Goal: Task Accomplishment & Management: Complete application form

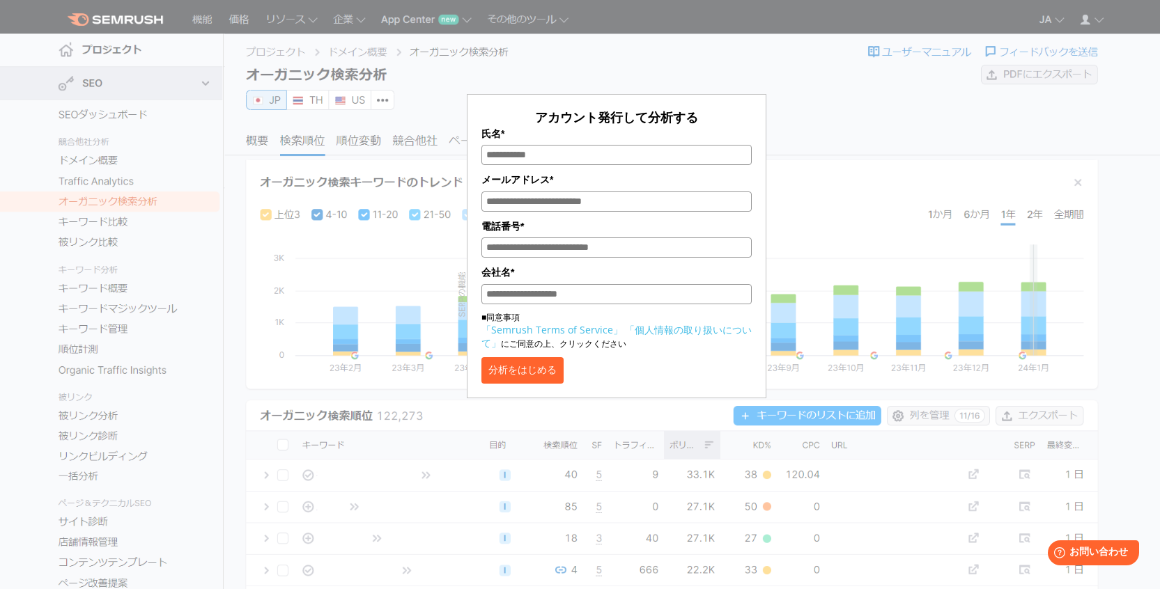
click at [823, 127] on div "アカウント発行して分析する 氏名* メールアドレス* 電話番号* 会社名* ■同意事項 「Semrush Terms of Service」 「個人情報の取り…" at bounding box center [616, 207] width 697 height 381
click at [823, 143] on div "アカウント発行して分析する 氏名* メールアドレス* 電話番号* 会社名* ■同意事項 「Semrush Terms of Service」 「個人情報の取り…" at bounding box center [616, 207] width 697 height 381
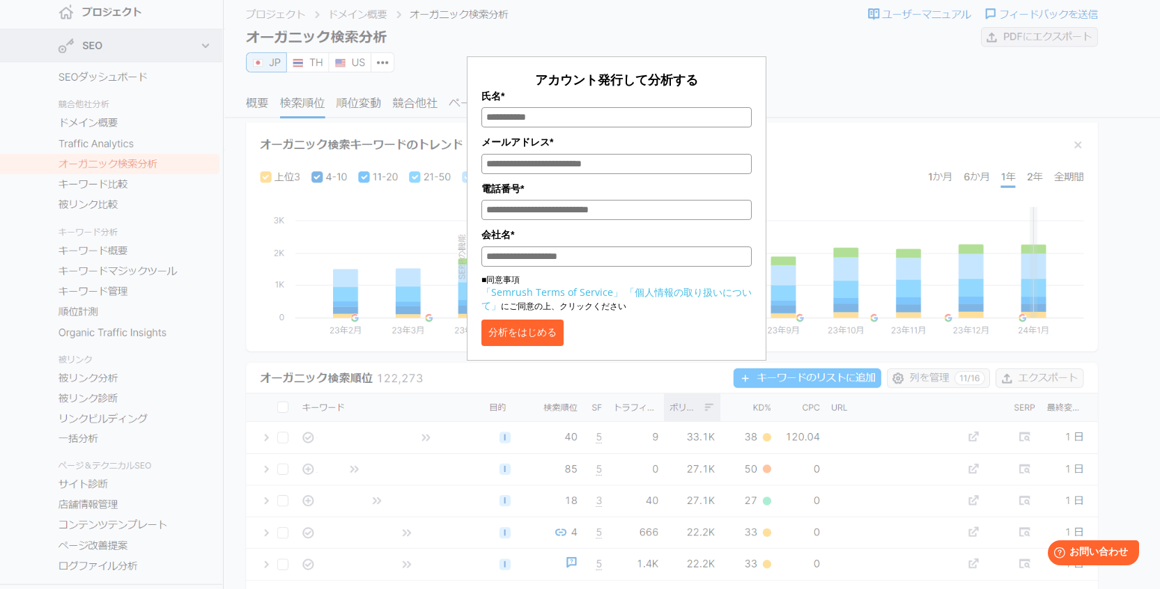
scroll to position [38, 0]
drag, startPoint x: 628, startPoint y: 74, endPoint x: 425, endPoint y: 77, distance: 202.7
click at [425, 77] on div "アカウント発行して分析する 氏名* メールアドレス* 電話番号* 会社名* ■同意事項 「Semrush Terms of Service」 「個人情報の取り…" at bounding box center [616, 170] width 697 height 381
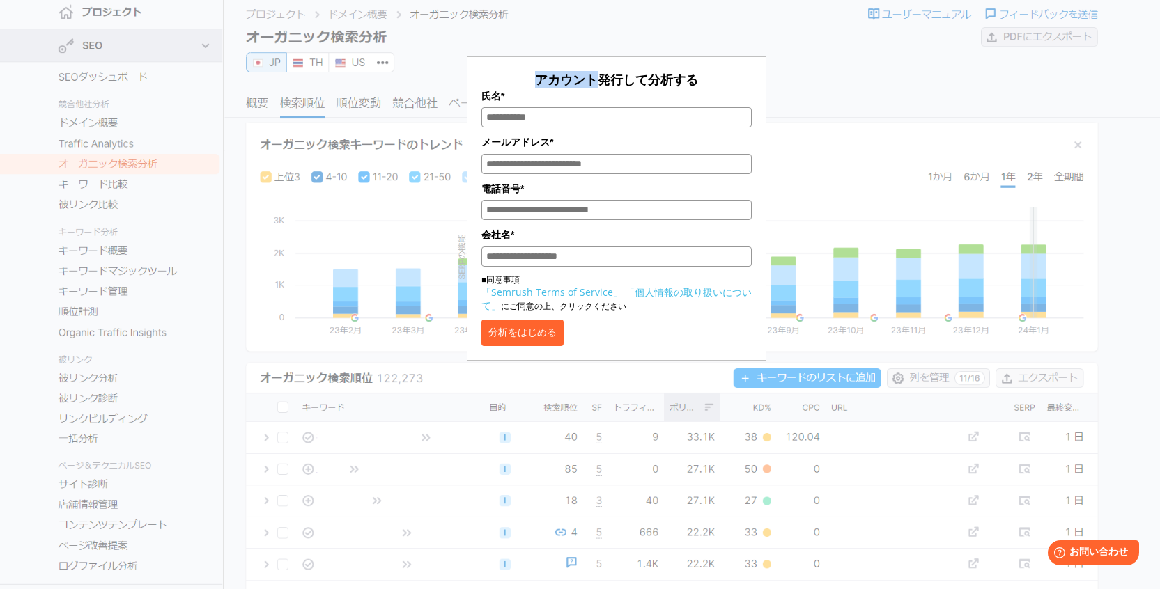
click at [846, 59] on div "アカウント発行して分析する 氏名* メールアドレス* 電話番号* 会社名* ■同意事項 「Semrush Terms of Service」 「個人情報の取り…" at bounding box center [616, 170] width 697 height 381
click at [850, 63] on div "アカウント発行して分析する 氏名* メールアドレス* 電話番号* 会社名* ■同意事項 「Semrush Terms of Service」 「個人情報の取り…" at bounding box center [616, 170] width 697 height 381
click at [858, 72] on div "アカウント発行して分析する 氏名* メールアドレス* 電話番号* 会社名* ■同意事項 「Semrush Terms of Service」 「個人情報の取り…" at bounding box center [616, 170] width 697 height 381
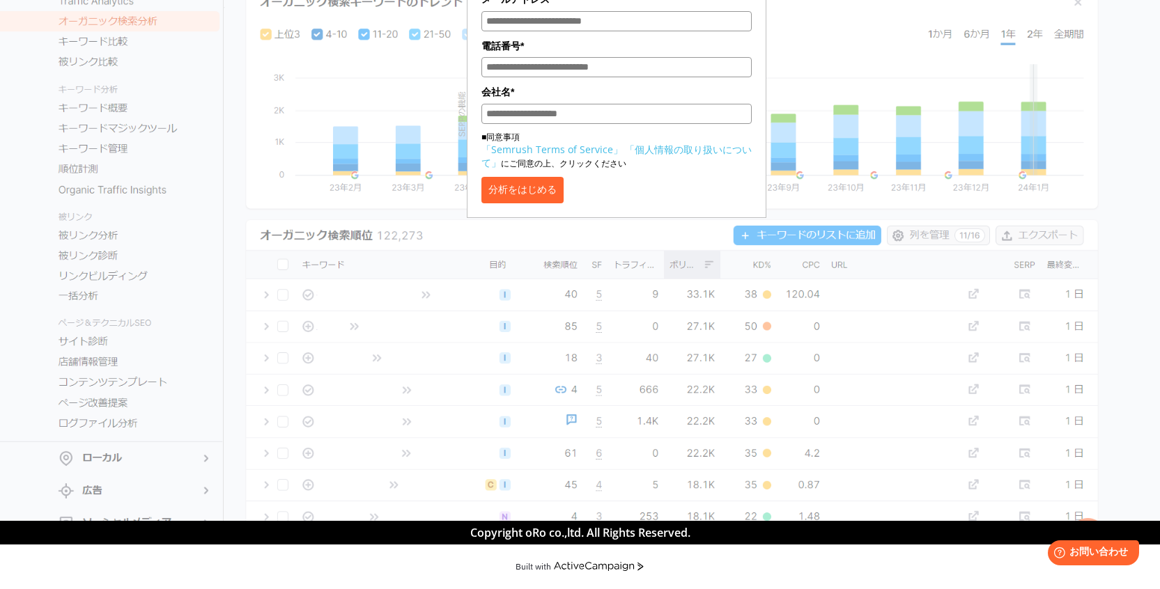
scroll to position [0, 0]
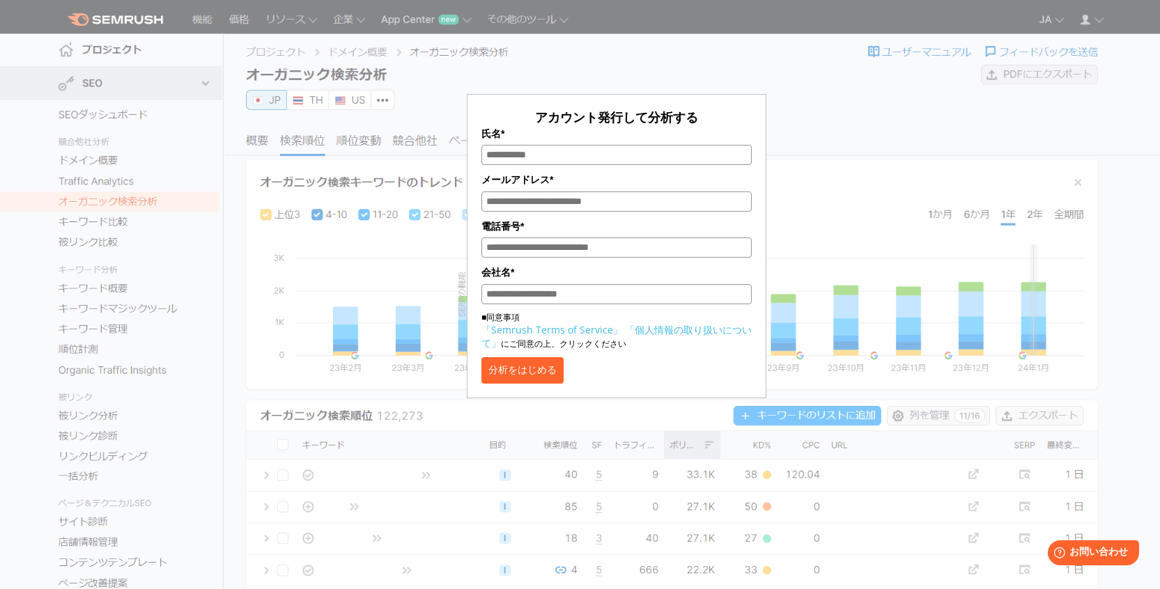
click at [564, 380] on button "分析をはじめる" at bounding box center [522, 370] width 82 height 26
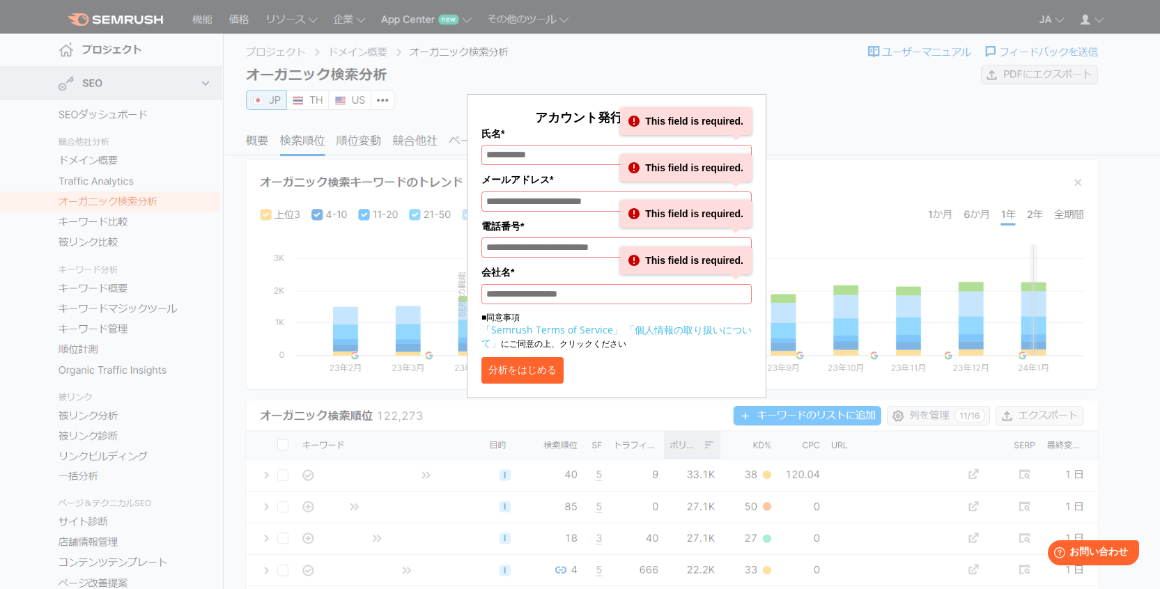
click at [564, 368] on button "分析をはじめる" at bounding box center [522, 370] width 82 height 26
click at [564, 371] on button "分析をはじめる" at bounding box center [522, 370] width 82 height 26
click at [550, 155] on input "氏名*" at bounding box center [616, 155] width 270 height 20
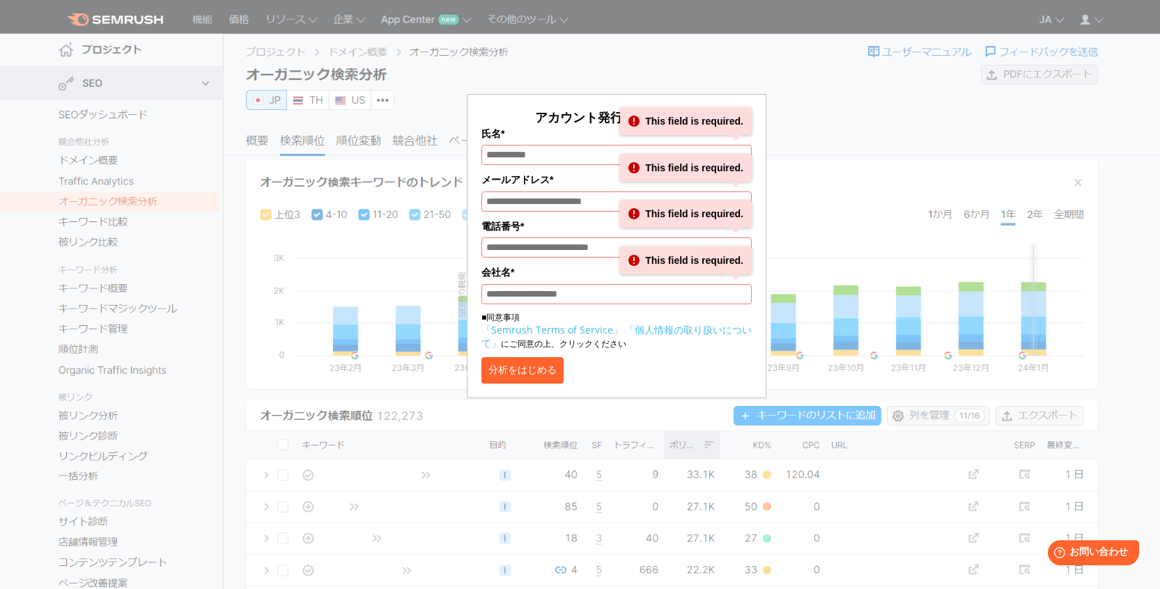
click at [556, 197] on input "メールアドレス*" at bounding box center [616, 202] width 270 height 20
type input "*"
click at [566, 160] on input "氏名*" at bounding box center [616, 155] width 270 height 20
type input "*"
click at [567, 242] on input "電話番号*" at bounding box center [616, 248] width 270 height 20
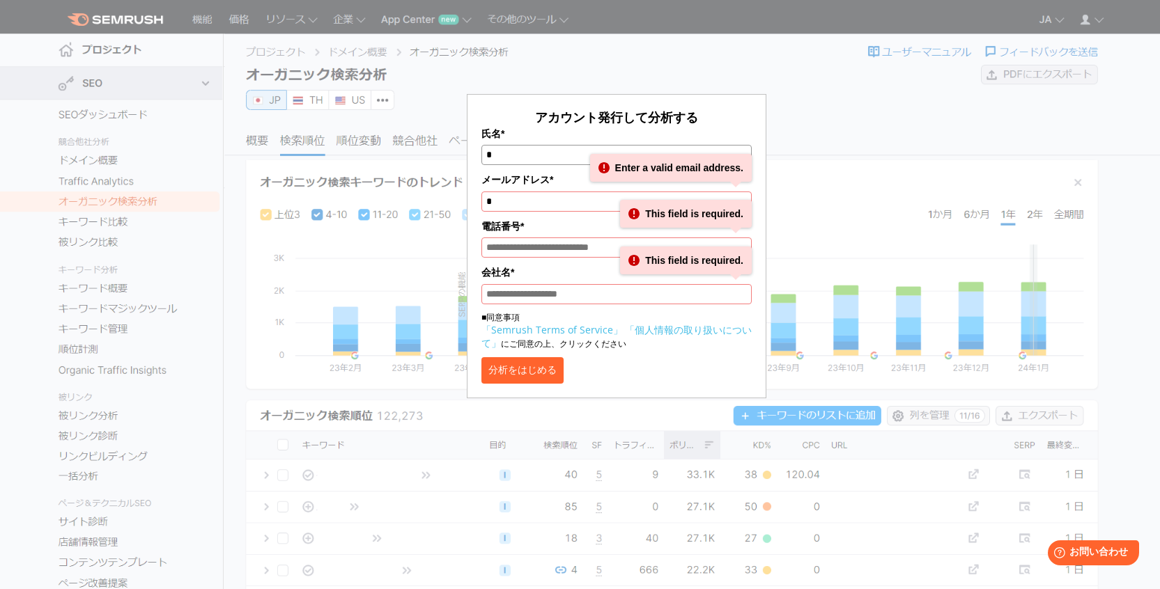
click at [567, 250] on input "電話番号*" at bounding box center [616, 248] width 270 height 20
type input "*"
click at [567, 300] on input "会社名*" at bounding box center [616, 294] width 270 height 20
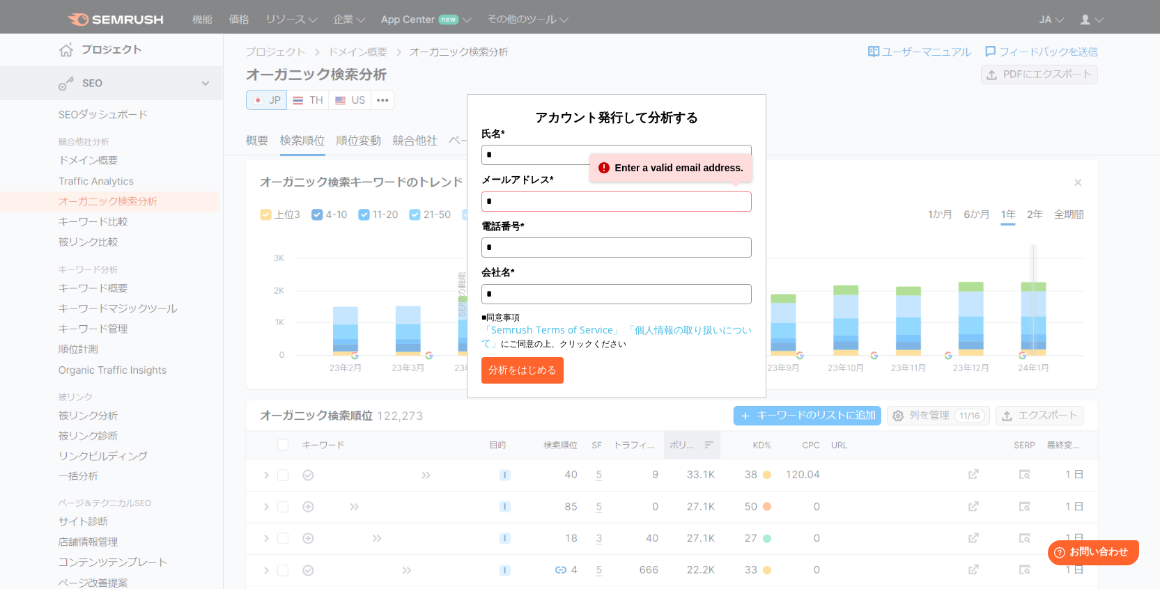
type input "*"
click at [564, 366] on button "分析をはじめる" at bounding box center [522, 370] width 82 height 26
click at [615, 373] on div "分析をはじめる" at bounding box center [616, 370] width 270 height 26
click at [571, 205] on input "*" at bounding box center [616, 202] width 270 height 20
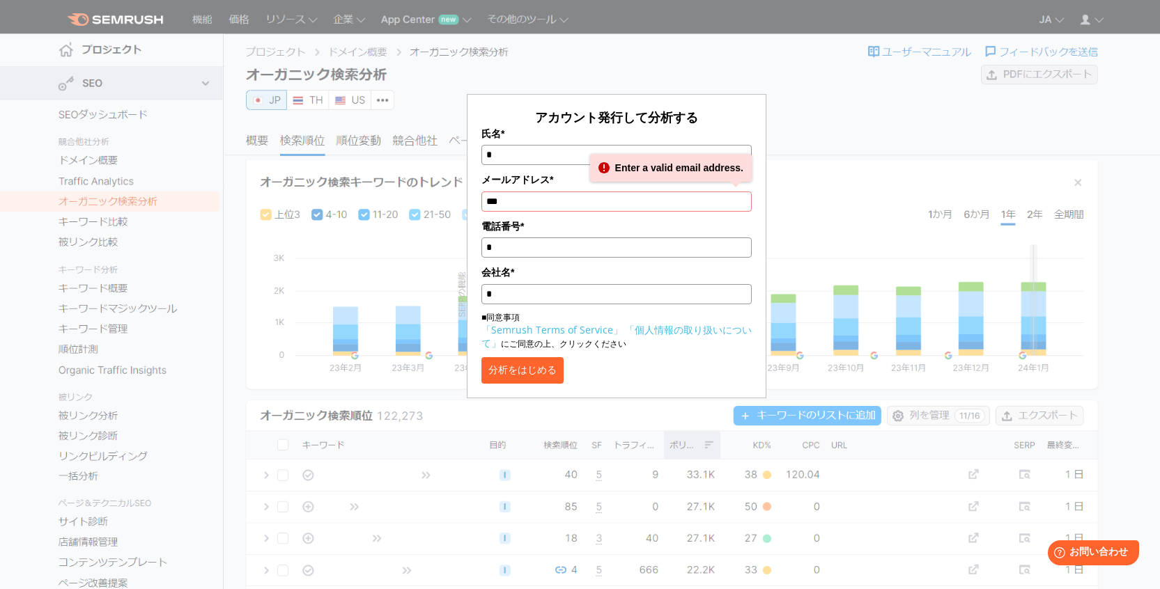
click at [561, 369] on button "分析をはじめる" at bounding box center [522, 370] width 82 height 26
click at [587, 206] on input "***" at bounding box center [616, 202] width 270 height 20
click at [539, 372] on button "分析をはじめる" at bounding box center [522, 370] width 82 height 26
drag, startPoint x: 493, startPoint y: 200, endPoint x: 462, endPoint y: 199, distance: 31.4
click at [462, 199] on div "アカウント発行して分析する 氏名* * メールアドレス* ********* Enter a valid email address. 電話番号* * 会社名…" at bounding box center [616, 207] width 697 height 381
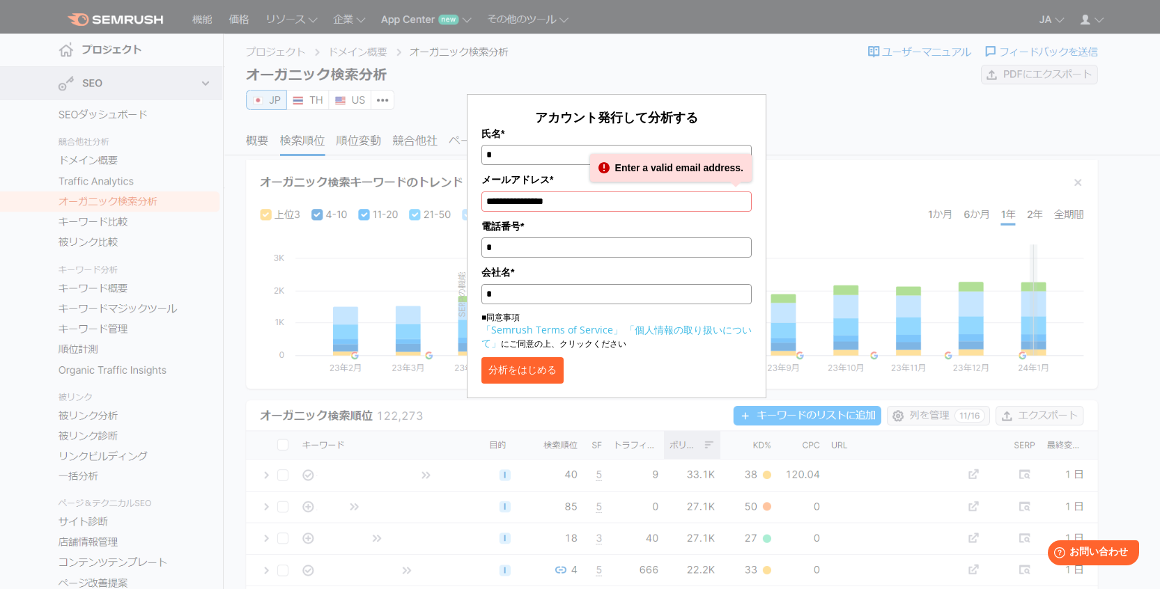
type input "**********"
click at [551, 370] on button "分析をはじめる" at bounding box center [522, 370] width 82 height 26
drag, startPoint x: 835, startPoint y: 199, endPoint x: 891, endPoint y: 125, distance: 92.0
click at [846, 187] on div "**********" at bounding box center [616, 207] width 697 height 381
